Goal: Task Accomplishment & Management: Manage account settings

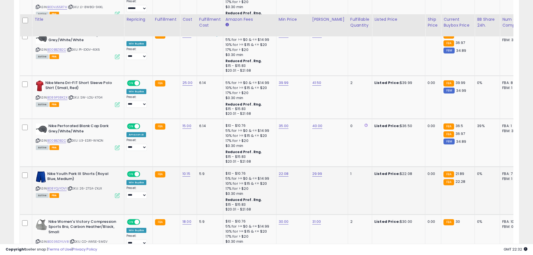
scroll to position [1209, 0]
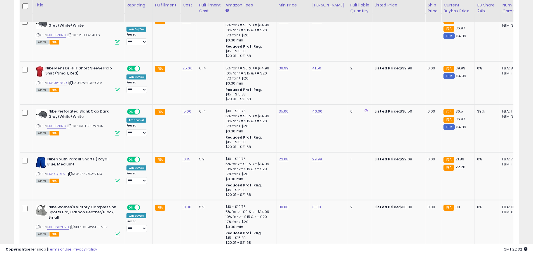
click at [475, 254] on link "2" at bounding box center [480, 259] width 10 height 10
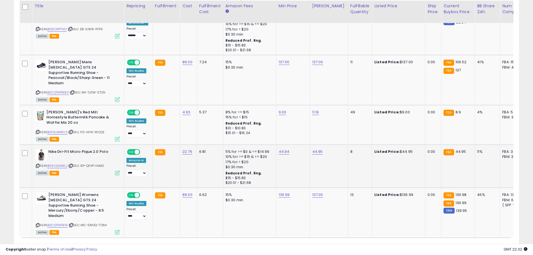
scroll to position [1195, 0]
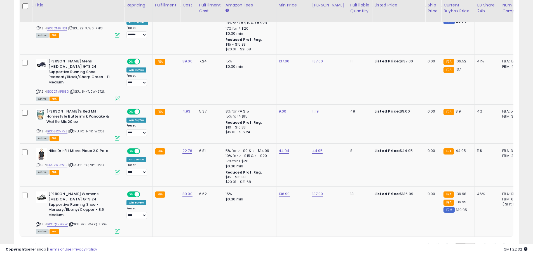
click at [485, 243] on link "3" at bounding box center [490, 248] width 10 height 10
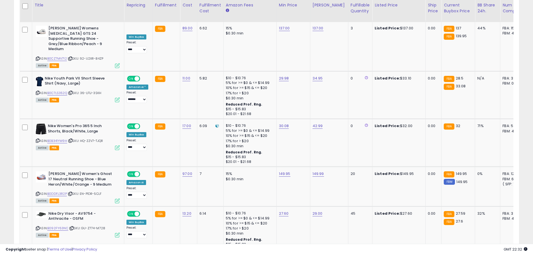
scroll to position [1213, 0]
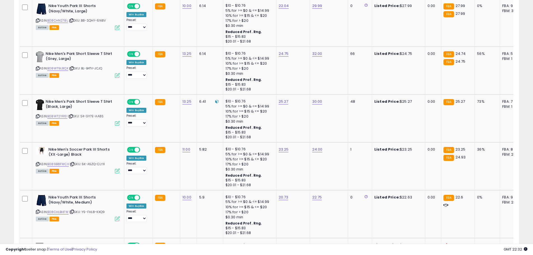
scroll to position [1183, 0]
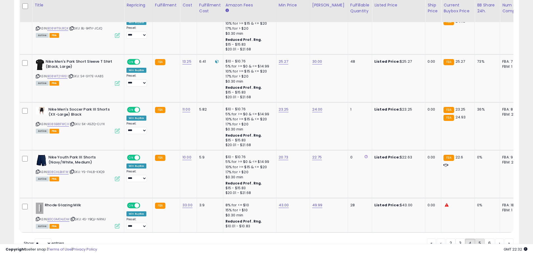
click at [496, 239] on link "5" at bounding box center [500, 244] width 8 height 10
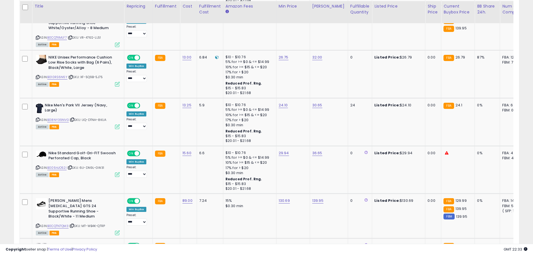
scroll to position [1212, 0]
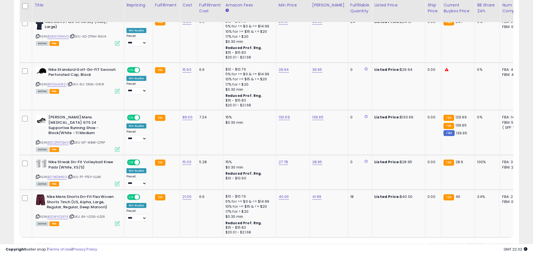
click at [496, 244] on link "6" at bounding box center [500, 249] width 8 height 10
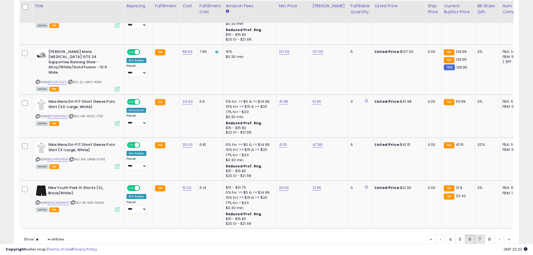
scroll to position [1222, 0]
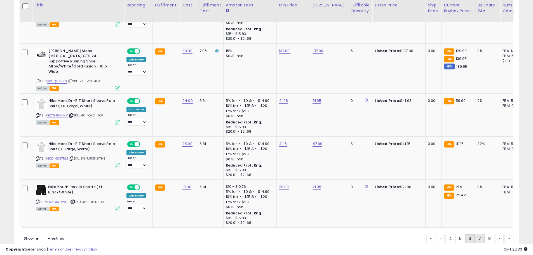
click at [496, 234] on link "7" at bounding box center [500, 239] width 8 height 10
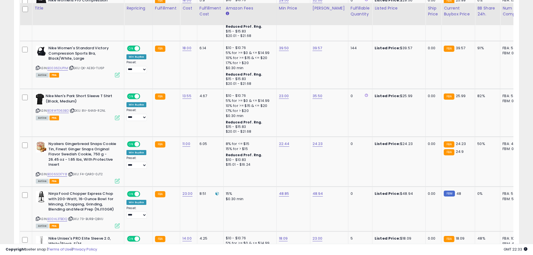
scroll to position [1251, 0]
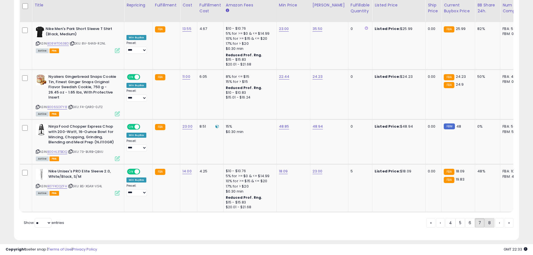
click at [505, 218] on link "8" at bounding box center [509, 223] width 9 height 10
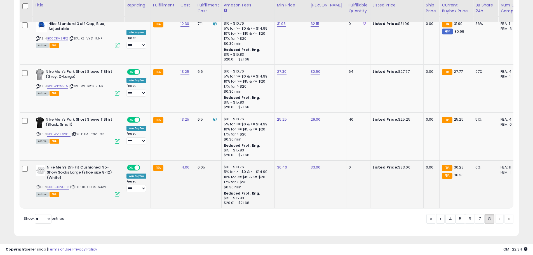
scroll to position [974, 0]
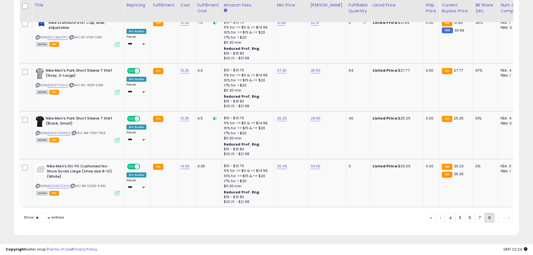
click at [497, 216] on div "« ‹ 4 5 6 7 8 › »" at bounding box center [470, 218] width 87 height 11
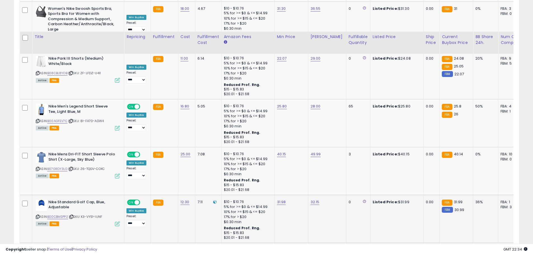
scroll to position [778, 0]
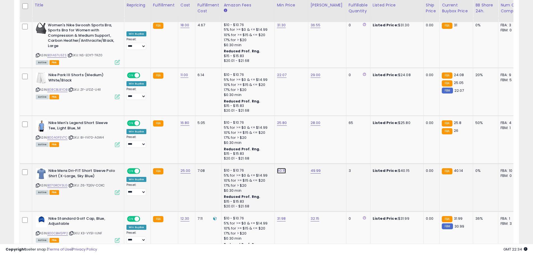
type input "*****"
click at [373, 216] on b "Listed Price:" at bounding box center [385, 218] width 25 height 5
click at [298, 153] on icon "submit" at bounding box center [296, 150] width 3 height 3
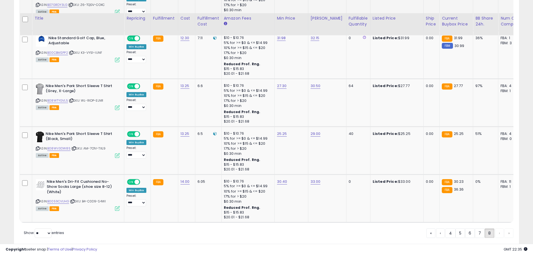
scroll to position [974, 0]
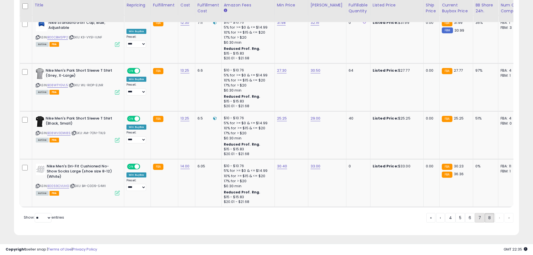
click at [496, 218] on link "7" at bounding box center [500, 218] width 8 height 10
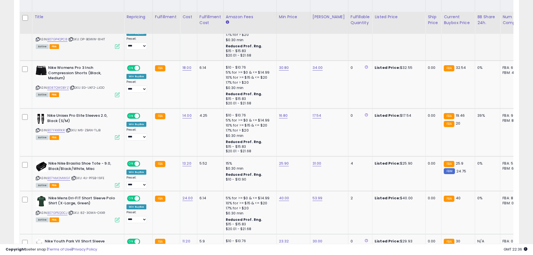
scroll to position [288, 0]
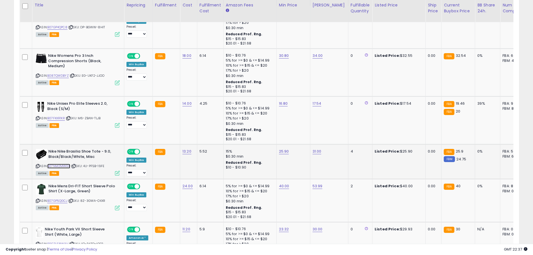
click at [62, 167] on link "B07NM2MWGF" at bounding box center [58, 166] width 23 height 5
